Goal: Information Seeking & Learning: Learn about a topic

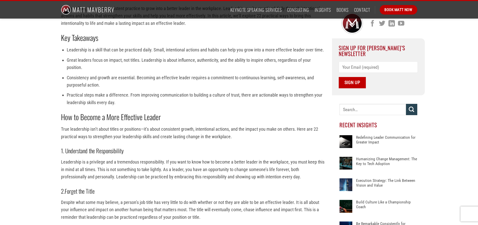
scroll to position [151, 0]
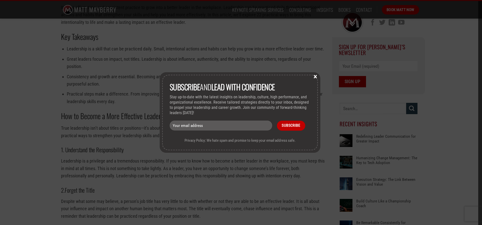
click at [318, 75] on button "×" at bounding box center [316, 76] width 8 height 5
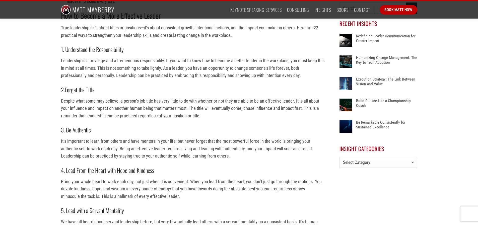
scroll to position [301, 0]
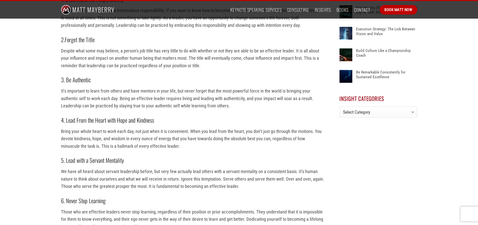
drag, startPoint x: 58, startPoint y: 38, endPoint x: 239, endPoint y: 68, distance: 183.3
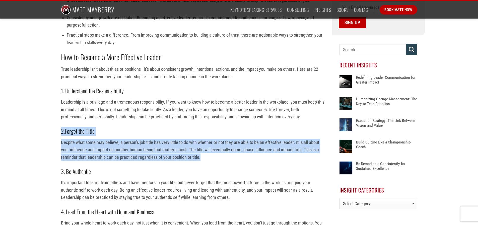
scroll to position [201, 0]
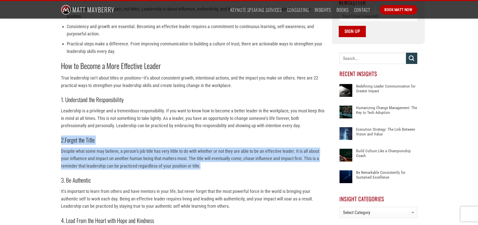
click at [64, 69] on strong "How to Become a More Effective Leader" at bounding box center [111, 65] width 100 height 11
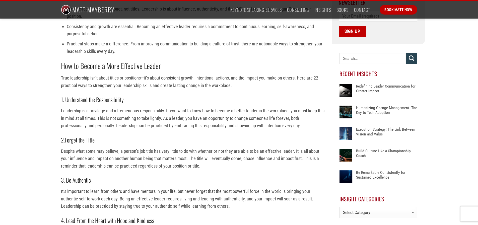
scroll to position [590, 0]
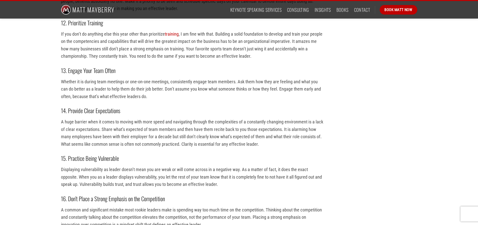
drag, startPoint x: 62, startPoint y: 65, endPoint x: 153, endPoint y: 154, distance: 127.5
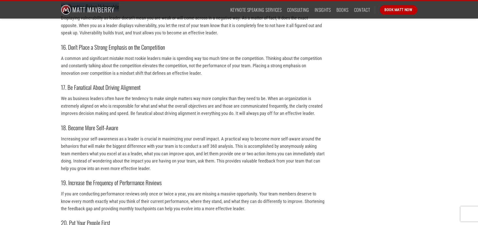
scroll to position [1217, 0]
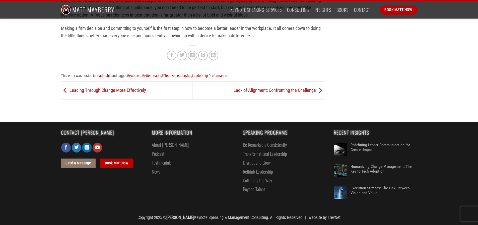
drag, startPoint x: 57, startPoint y: 55, endPoint x: 204, endPoint y: 88, distance: 150.6
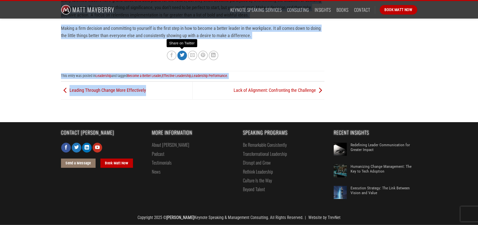
drag, startPoint x: 180, startPoint y: 58, endPoint x: 180, endPoint y: 55, distance: 2.8
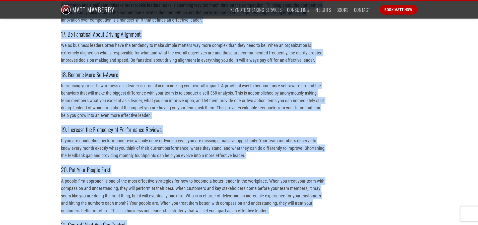
scroll to position [765, 0]
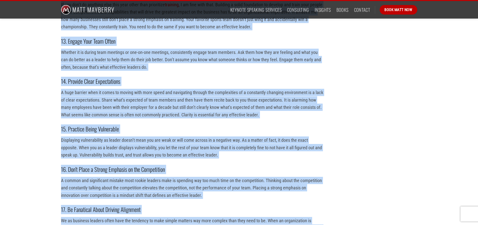
click at [137, 151] on p "Displaying vulnerability as leader doesn’t mean you are weak or will come acros…" at bounding box center [193, 148] width 264 height 22
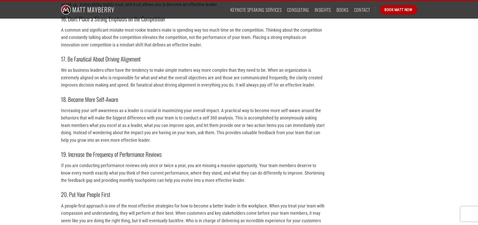
scroll to position [816, 0]
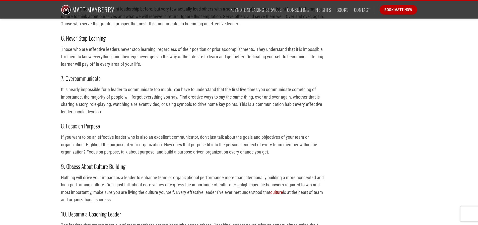
scroll to position [389, 0]
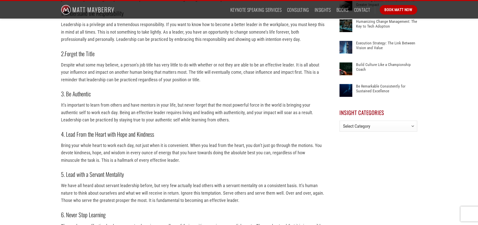
scroll to position [87, 0]
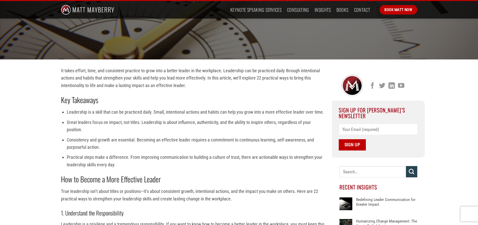
scroll to position [113, 0]
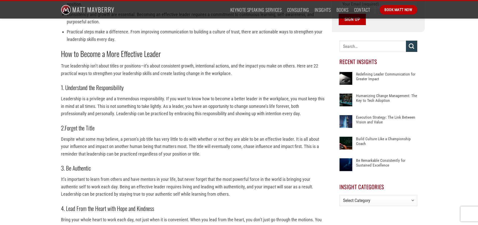
scroll to position [238, 0]
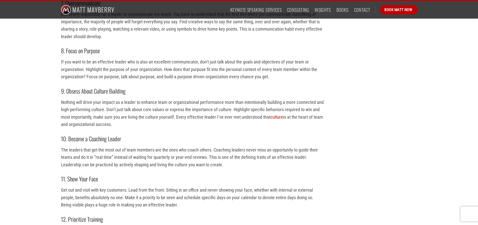
scroll to position [565, 0]
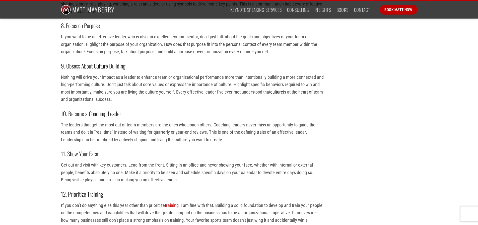
click at [275, 92] on link "culture" at bounding box center [276, 91] width 13 height 5
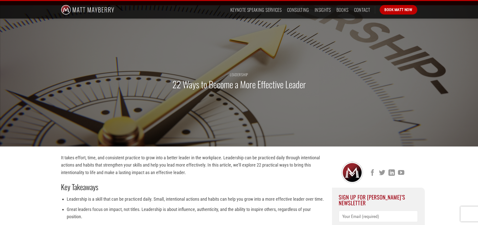
scroll to position [75, 0]
